Goal: Task Accomplishment & Management: Use online tool/utility

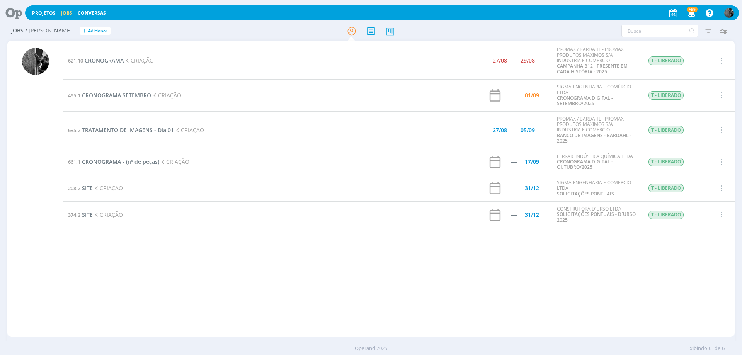
click at [126, 97] on span "CRONOGRAMA SETEMBRO" at bounding box center [116, 95] width 69 height 7
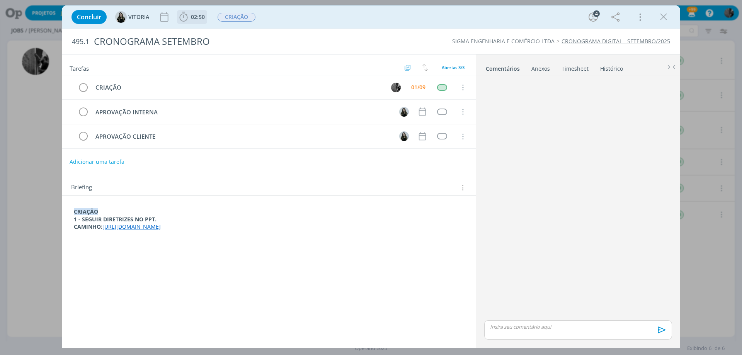
click at [203, 19] on span "02:50" at bounding box center [198, 16] width 14 height 7
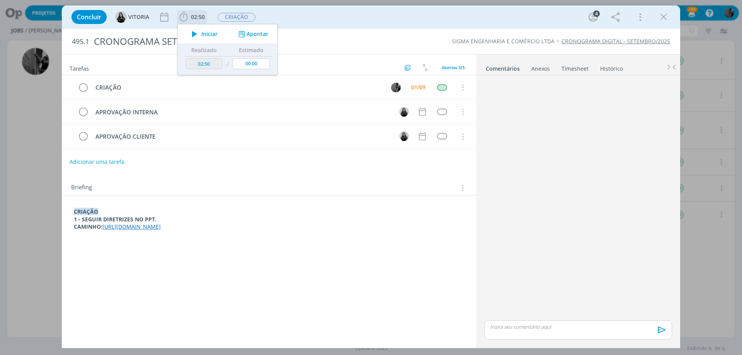
click at [195, 36] on icon "dialog" at bounding box center [195, 34] width 14 height 10
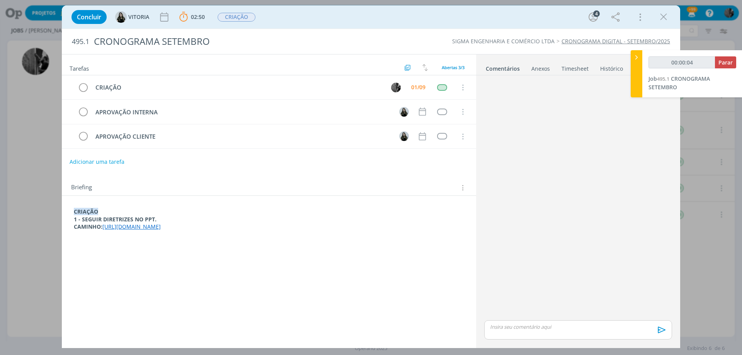
drag, startPoint x: 394, startPoint y: 232, endPoint x: 104, endPoint y: 226, distance: 289.2
click at [104, 226] on div "CRIAÇÃO 1 - SEGUIR DIRETRIZES NO PPT. CAMINHO: [URL][DOMAIN_NAME]" at bounding box center [269, 219] width 402 height 29
copy link "[URL][DOMAIN_NAME]"
type input "00:48:36"
